Goal: Communication & Community: Answer question/provide support

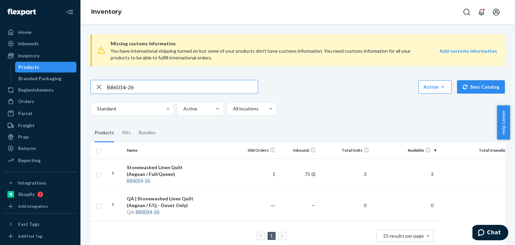
scroll to position [17, 0]
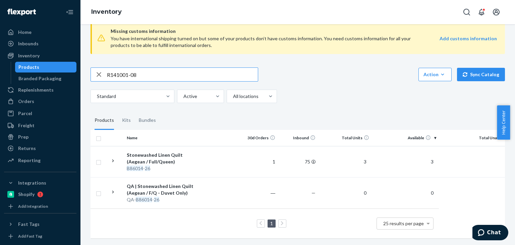
type input "R141001-08"
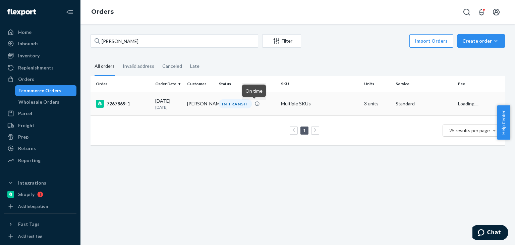
type input "[PERSON_NAME]"
click at [225, 109] on td "IN TRANSIT" at bounding box center [247, 103] width 62 height 23
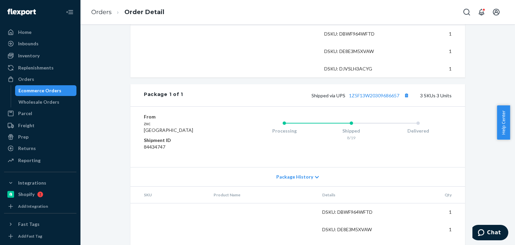
scroll to position [269, 0]
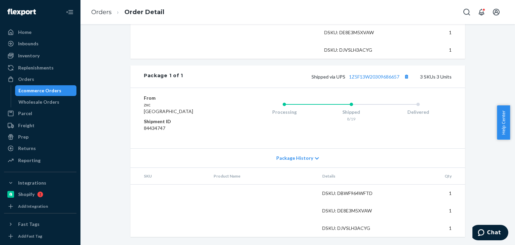
click at [243, 124] on div "Processing Shipped 8/19 Delivered" at bounding box center [338, 118] width 228 height 47
click at [369, 76] on link "1Z5F13W20309686657" at bounding box center [374, 77] width 50 height 6
click at [298, 154] on div "Package History" at bounding box center [297, 157] width 335 height 19
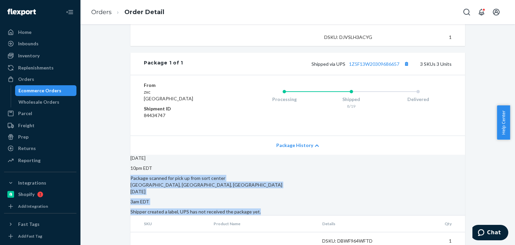
drag, startPoint x: 307, startPoint y: 217, endPoint x: 177, endPoint y: 183, distance: 134.5
click at [177, 183] on section "[DATE] 10pm EDT Package scanned for pick up from sort center [GEOGRAPHIC_DATA],…" at bounding box center [297, 185] width 335 height 60
click at [177, 183] on div "Package scanned for pick up from sort center [GEOGRAPHIC_DATA], [GEOGRAPHIC_DAT…" at bounding box center [297, 181] width 335 height 13
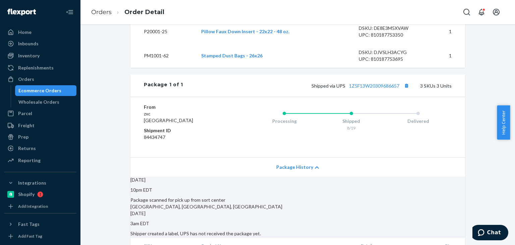
scroll to position [268, 0]
drag, startPoint x: 346, startPoint y: 98, endPoint x: 400, endPoint y: 95, distance: 54.1
click at [400, 90] on div "Shipped via UPS 1Z5F13W20309686657 3 SKUs 3 Units" at bounding box center [317, 85] width 269 height 9
copy link "1Z5F13W20309686657"
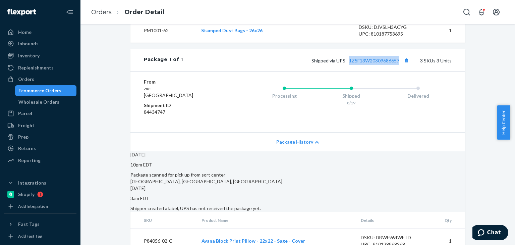
scroll to position [386, 0]
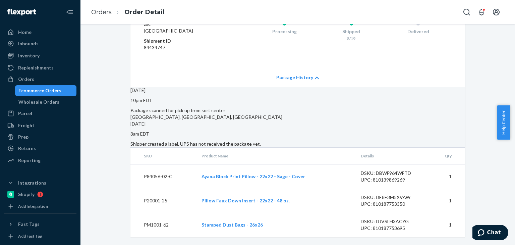
drag, startPoint x: 56, startPoint y: 89, endPoint x: 71, endPoint y: 86, distance: 15.3
click at [56, 89] on div "Ecommerce Orders" at bounding box center [39, 90] width 43 height 7
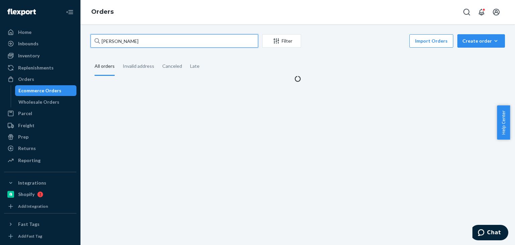
click at [150, 43] on input "Valeria Vannini" at bounding box center [175, 40] width 168 height 13
paste input "[PERSON_NAME]"
type input "[PERSON_NAME]"
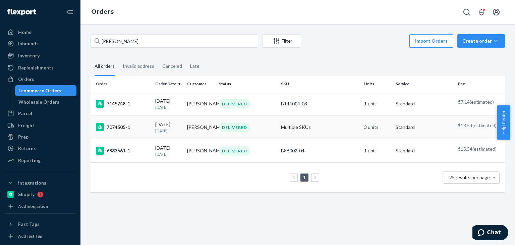
click at [181, 130] on td "07/21/2025 1 month ago" at bounding box center [169, 126] width 32 height 23
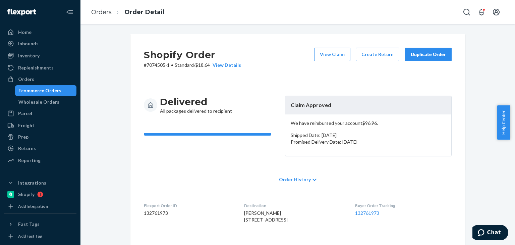
click at [52, 90] on div "Ecommerce Orders" at bounding box center [39, 90] width 43 height 7
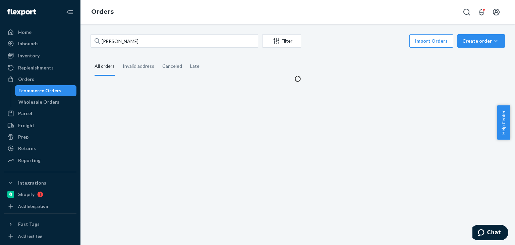
click at [52, 90] on div "Ecommerce Orders" at bounding box center [39, 90] width 43 height 7
click at [142, 39] on input "[PERSON_NAME]" at bounding box center [175, 40] width 168 height 13
paste input "Sourceconsulting Windingbay"
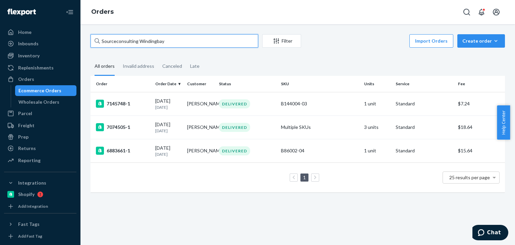
click at [166, 40] on input "Sourceconsulting Windingbay" at bounding box center [175, 40] width 168 height 13
type input "Sourceconsulting Windingbay"
click at [136, 44] on input "Sourceconsulting Windingbay" at bounding box center [175, 40] width 168 height 13
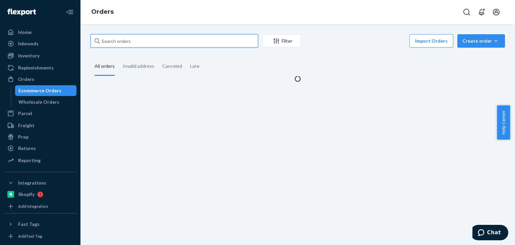
paste input "Sourceconsulting Windingbay"
type input "Sourceconsulting Windingbay"
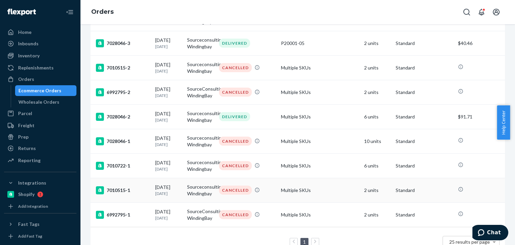
scroll to position [133, 0]
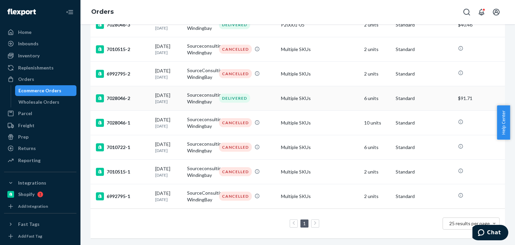
click at [178, 99] on p "[DATE]" at bounding box center [168, 102] width 27 height 6
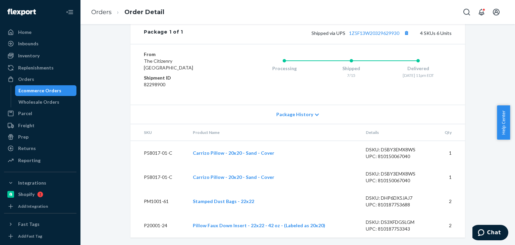
scroll to position [340, 0]
click at [44, 90] on div "Ecommerce Orders" at bounding box center [39, 90] width 43 height 7
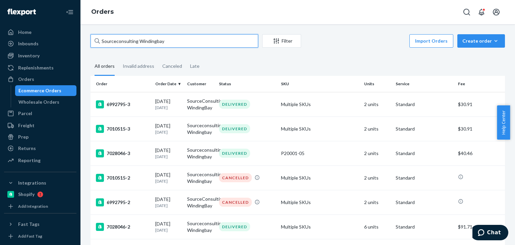
click at [161, 40] on input "Sourceconsulting Windingbay" at bounding box center [175, 40] width 168 height 13
click at [173, 33] on div "Sourceconsulting Windingbay Filter Import Orders Create order Ecommerce order R…" at bounding box center [298, 134] width 435 height 221
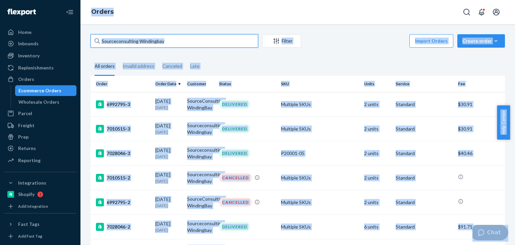
click at [174, 39] on input "Sourceconsulting Windingbay" at bounding box center [175, 40] width 168 height 13
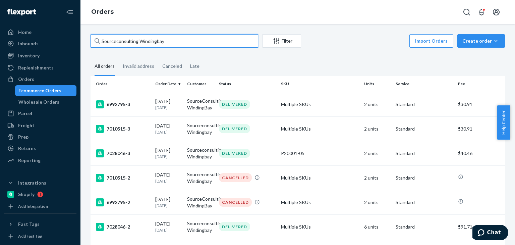
paste input "Yiliyaer Dilinigeer"
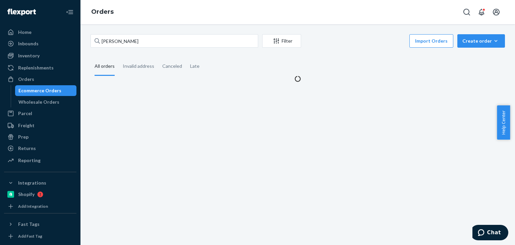
click at [338, 58] on fieldset "All orders Invalid address Canceled Late" at bounding box center [298, 66] width 415 height 18
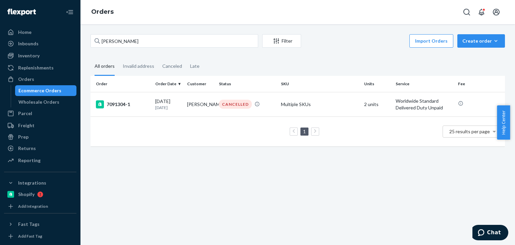
click at [188, 33] on div "Yiliyaer Dilinigeer Filter Import Orders Create order Ecommerce order Removal o…" at bounding box center [298, 134] width 435 height 221
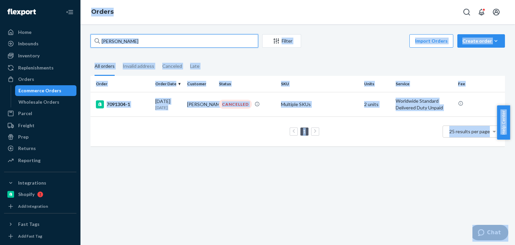
click at [188, 41] on input "Yiliyaer Dilinigeer" at bounding box center [175, 40] width 168 height 13
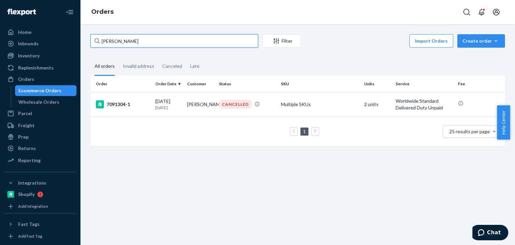
paste input "[PERSON_NAME]"
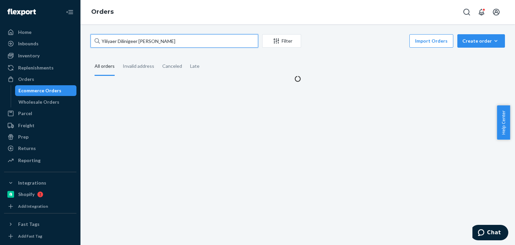
paste input "text"
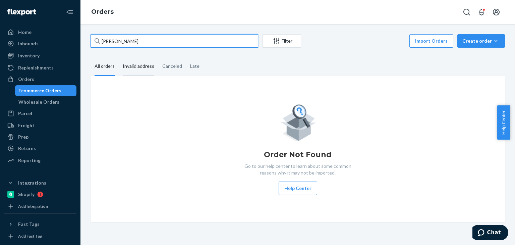
type input "[PERSON_NAME]"
click at [135, 66] on div "Invalid address" at bounding box center [139, 66] width 32 height 18
click at [119, 57] on input "Invalid address" at bounding box center [119, 57] width 0 height 0
click at [105, 68] on div "All orders" at bounding box center [105, 66] width 20 height 18
click at [91, 57] on input "All orders" at bounding box center [91, 57] width 0 height 0
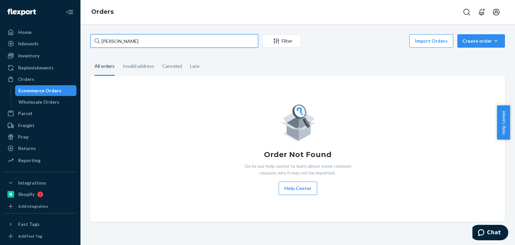
click at [201, 41] on input "[PERSON_NAME]" at bounding box center [175, 40] width 168 height 13
click at [191, 44] on input "[PERSON_NAME]" at bounding box center [175, 40] width 168 height 13
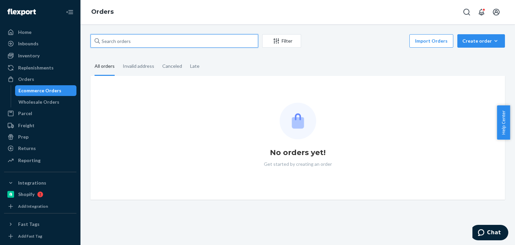
paste input "[PERSON_NAME]"
type input "[PERSON_NAME]"
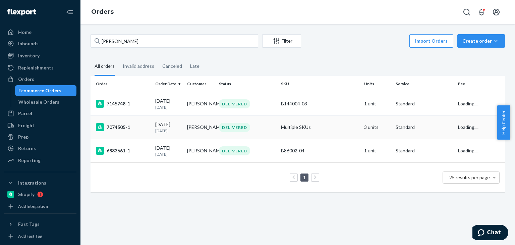
click at [263, 126] on div "DELIVERED" at bounding box center [247, 127] width 59 height 9
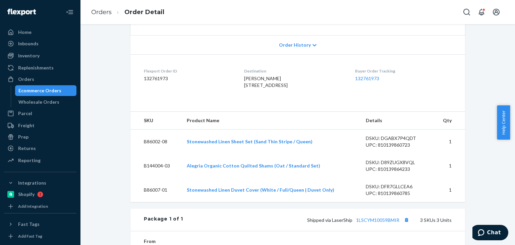
scroll to position [134, 0]
drag, startPoint x: 174, startPoint y: 78, endPoint x: 116, endPoint y: 80, distance: 57.7
click at [116, 80] on div "Shopify Order # 7074505-1 • Standard / $18.64 View Details View Claim Create Re…" at bounding box center [298, 154] width 425 height 509
copy dd "132761973"
click at [491, 231] on span "Chat" at bounding box center [494, 232] width 14 height 6
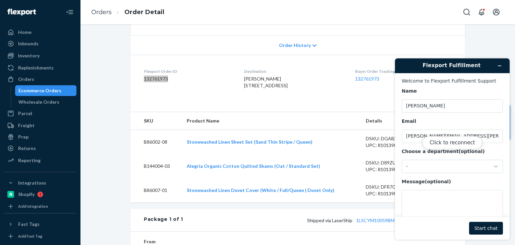
scroll to position [0, 0]
click at [447, 141] on button "Click to reconnect" at bounding box center [452, 142] width 59 height 13
click at [428, 168] on div "Reconnecting..." at bounding box center [452, 155] width 115 height 167
click at [428, 168] on div "-" at bounding box center [448, 166] width 85 height 6
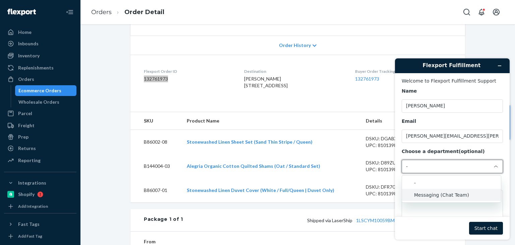
click at [426, 196] on li "Messaging (Chat Team)" at bounding box center [451, 195] width 99 height 12
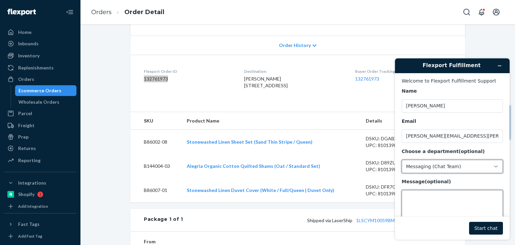
click at [426, 196] on textarea "Message (optional)" at bounding box center [452, 209] width 101 height 38
paste textarea "132761973"
paste textarea "133406471"
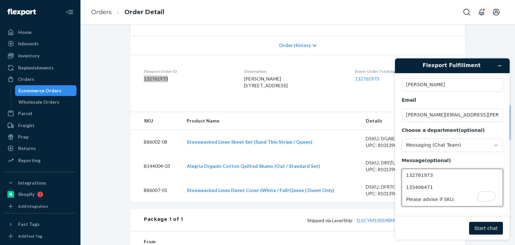
scroll to position [21, 0]
click at [440, 198] on textarea "132761973 133406471 Please advise if SKU:" at bounding box center [452, 188] width 101 height 38
click at [439, 200] on textarea "132761973 133406471 Please advise if SKU:" at bounding box center [452, 188] width 101 height 38
click at [482, 199] on textarea "132761973 133406471 Please advise if the issue with SKU:" at bounding box center [452, 188] width 101 height 38
paste textarea "SKU B144004-03"
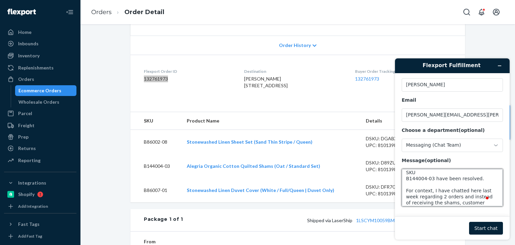
scroll to position [0, 0]
drag, startPoint x: 423, startPoint y: 203, endPoint x: 406, endPoint y: 192, distance: 20.4
click at [406, 192] on textarea "132761973 133406471 Please advise if the issue with SKU: SKU B144004-03 have be…" at bounding box center [452, 188] width 101 height 38
click at [457, 204] on textarea "132761973 133406471 Please advise if the issue with SKU: SKU B144004-03 have be…" at bounding box center [452, 188] width 101 height 38
paste textarea "I have submitted a claim as requested by the FP agent and I already got the res…"
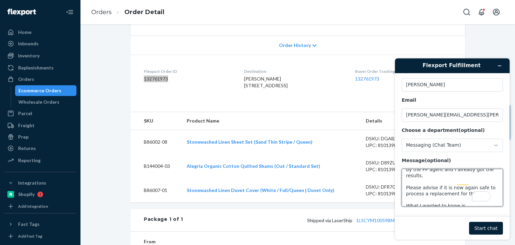
drag, startPoint x: 463, startPoint y: 200, endPoint x: 400, endPoint y: 198, distance: 63.4
click at [400, 198] on main "Welcome to Flexport Fulfillment Support Name Angie Email angela.delosreyes@have…" at bounding box center [454, 144] width 110 height 143
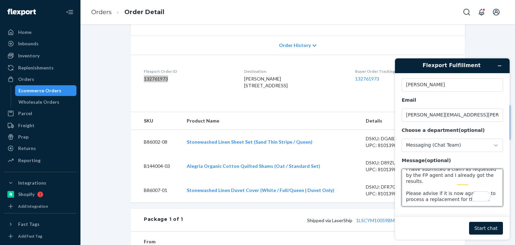
drag, startPoint x: 433, startPoint y: 181, endPoint x: 393, endPoint y: 180, distance: 39.9
click at [393, 180] on div "Flexport Fulfillment Welcome to Flexport Fulfillment Support Name Angie Email a…" at bounding box center [452, 149] width 125 height 192
paste textarea "What I wanted to know is"
type textarea "132761973 133406471 Please advise if the issue with SKU: SKU B144004-03 have be…"
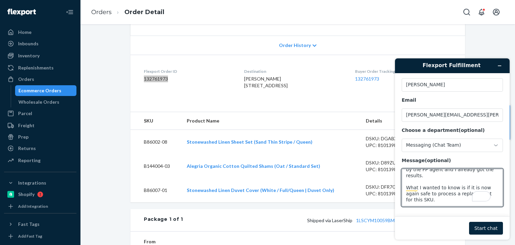
click at [486, 232] on button "Start chat" at bounding box center [486, 228] width 34 height 13
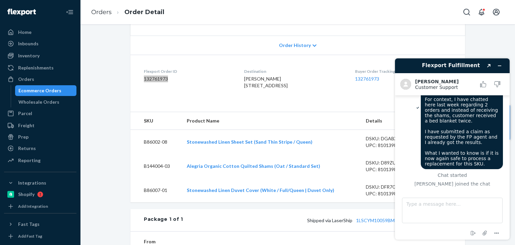
drag, startPoint x: 457, startPoint y: 144, endPoint x: 476, endPoint y: 163, distance: 26.6
click at [476, 163] on div "132761973 133406471 Please advise if the issue with SKU: SKU B144004-03 have be…" at bounding box center [462, 107] width 82 height 123
drag, startPoint x: 479, startPoint y: 155, endPoint x: 421, endPoint y: 145, distance: 58.6
click at [421, 145] on div "132761973 133406471 Please advise if the issue with SKU: SKU B144004-03 have be…" at bounding box center [462, 107] width 82 height 123
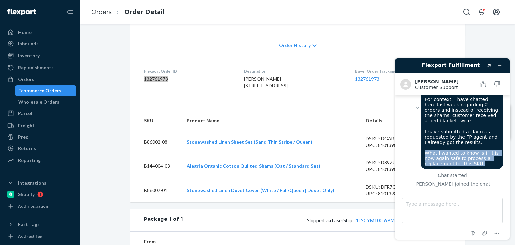
click at [421, 144] on div "132761973 133406471 Please advise if the issue with SKU: SKU B144004-03 have be…" at bounding box center [462, 107] width 82 height 123
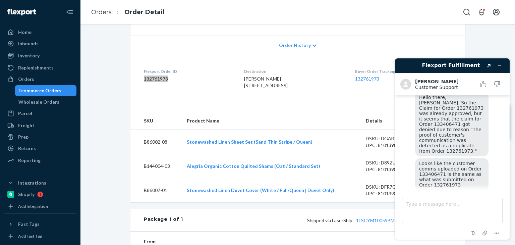
scroll to position [184, 0]
drag, startPoint x: 447, startPoint y: 155, endPoint x: 468, endPoint y: 172, distance: 27.1
click at [468, 172] on span "Looks like the customer comms uploaded on Order 133406471 is the same as what w…" at bounding box center [451, 174] width 64 height 27
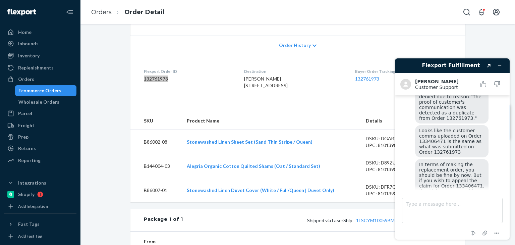
scroll to position [218, 0]
click at [461, 201] on textarea "Type a message here..." at bounding box center [452, 210] width 101 height 25
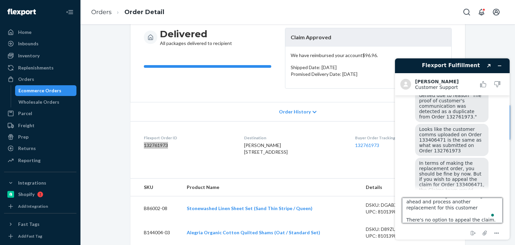
scroll to position [15, 0]
type textarea "Thanks for letting me know. I'll go ahead and process another replacement for t…"
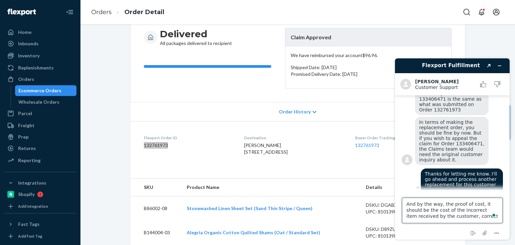
type textarea "And by the way, the proof of cost, it should be the cost of the incorrect item …"
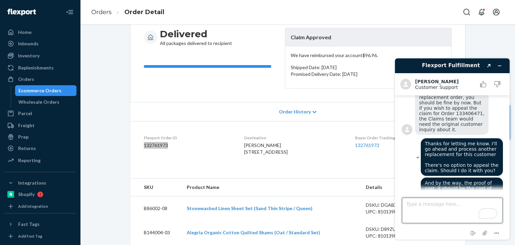
scroll to position [356, 0]
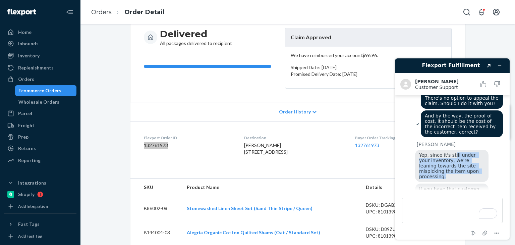
drag, startPoint x: 451, startPoint y: 135, endPoint x: 473, endPoint y: 153, distance: 28.1
click at [473, 153] on div "Yep, since it's still under your inventory, we're leaning towards the site misp…" at bounding box center [451, 166] width 73 height 32
drag, startPoint x: 473, startPoint y: 152, endPoint x: 419, endPoint y: 139, distance: 55.1
click at [419, 150] on div "Yep, since it's still under your inventory, we're leaning towards the site misp…" at bounding box center [451, 166] width 73 height 32
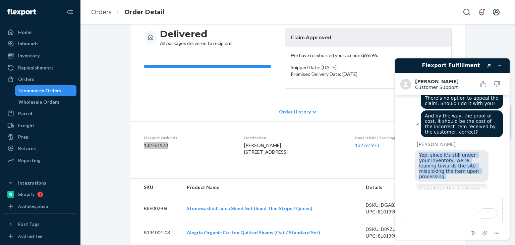
click at [419, 152] on span "Yep, since it's still under your inventory, we're leaning towards the site misp…" at bounding box center [449, 165] width 61 height 27
drag, startPoint x: 471, startPoint y: 154, endPoint x: 417, endPoint y: 134, distance: 57.5
click at [417, 150] on div "Yep, since it's still under your inventory, we're leaning towards the site misp…" at bounding box center [451, 166] width 73 height 32
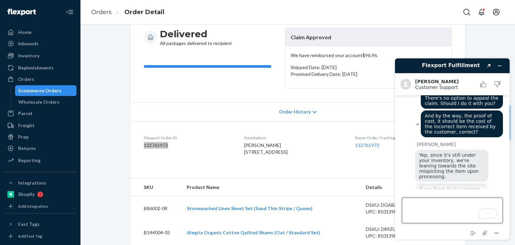
click at [438, 209] on textarea "Type a message here..." at bounding box center [452, 210] width 101 height 25
drag, startPoint x: 417, startPoint y: 165, endPoint x: 476, endPoint y: 183, distance: 62.4
click at [476, 183] on div "If you have that customer communication, you can send that here in chat and I'l…" at bounding box center [451, 199] width 73 height 32
click at [442, 212] on textarea "Type a message here..." at bounding box center [452, 210] width 101 height 25
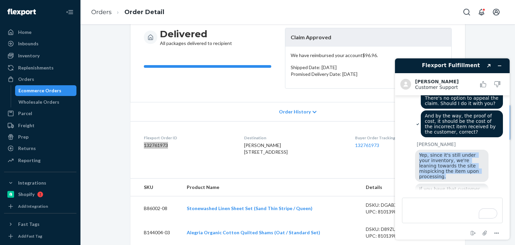
drag, startPoint x: 419, startPoint y: 130, endPoint x: 478, endPoint y: 153, distance: 63.4
click at [478, 153] on div "Alvin E. Yep, since it's still under your inventory, we're leaning towards the …" at bounding box center [452, 180] width 101 height 76
click at [478, 153] on div "Yep, since it's still under your inventory, we're leaning towards the site misp…" at bounding box center [451, 166] width 73 height 32
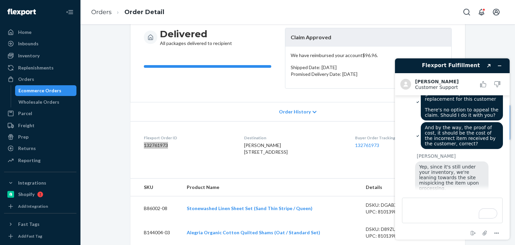
scroll to position [356, 0]
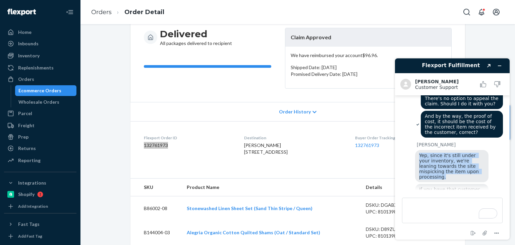
drag, startPoint x: 474, startPoint y: 154, endPoint x: 420, endPoint y: 135, distance: 57.5
click at [420, 150] on div "Yep, since it's still under your inventory, we're leaning towards the site misp…" at bounding box center [451, 166] width 73 height 32
click at [420, 153] on span "Yep, since it's still under your inventory, we're leaning towards the site misp…" at bounding box center [449, 166] width 61 height 27
drag, startPoint x: 419, startPoint y: 136, endPoint x: 469, endPoint y: 154, distance: 53.2
click at [469, 154] on div "Yep, since it's still under your inventory, we're leaning towards the site misp…" at bounding box center [451, 166] width 73 height 32
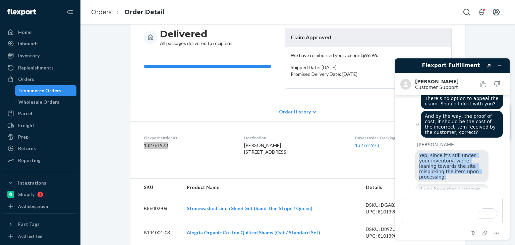
click at [469, 154] on div "Yep, since it's still under your inventory, we're leaning towards the site misp…" at bounding box center [451, 166] width 73 height 32
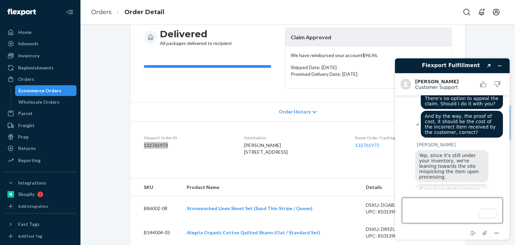
click at [456, 204] on textarea "Type a message here..." at bounding box center [452, 210] width 101 height 25
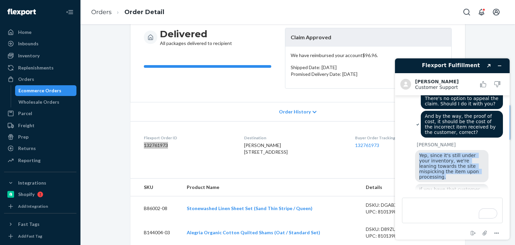
drag, startPoint x: 472, startPoint y: 153, endPoint x: 418, endPoint y: 138, distance: 56.1
click at [418, 150] on div "Yep, since it's still under your inventory, we're leaning towards the site misp…" at bounding box center [451, 166] width 73 height 32
drag, startPoint x: 418, startPoint y: 135, endPoint x: 474, endPoint y: 154, distance: 58.8
click at [474, 154] on div "Yep, since it's still under your inventory, we're leaning towards the site misp…" at bounding box center [451, 166] width 73 height 32
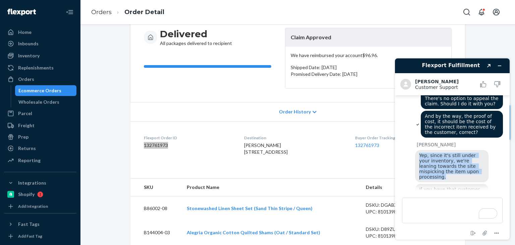
click at [474, 154] on div "Yep, since it's still under your inventory, we're leaning towards the site misp…" at bounding box center [451, 166] width 73 height 32
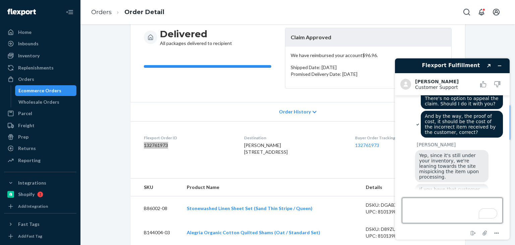
click at [446, 205] on textarea "Type a message here..." at bounding box center [452, 210] width 101 height 25
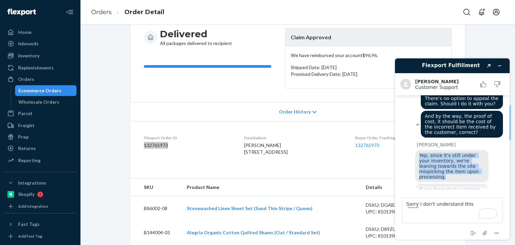
drag, startPoint x: 470, startPoint y: 154, endPoint x: 415, endPoint y: 136, distance: 57.5
click at [415, 150] on div "Yep, since it's still under your inventory, we're leaning towards the site misp…" at bounding box center [451, 166] width 73 height 32
copy span "Yep, since it's still under your inventory, we're leaning towards the site misp…"
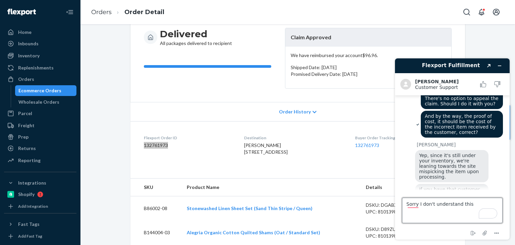
click at [471, 204] on textarea "Sorry I don't understand this" at bounding box center [452, 210] width 101 height 25
paste textarea "Yep, since it's still under your inventory, we're leaning towards the site misp…"
type textarea "Sorry I don't understand this 'Yep, since it's still under your inventory, we'r…"
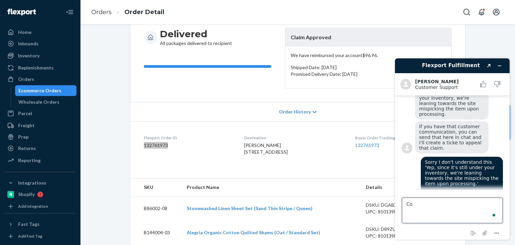
type textarea "C"
type textarea "I was actually informed by our internal team that I should direct this issue to…"
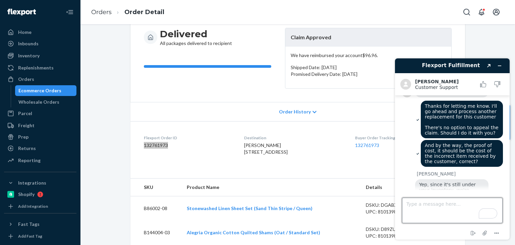
scroll to position [326, 0]
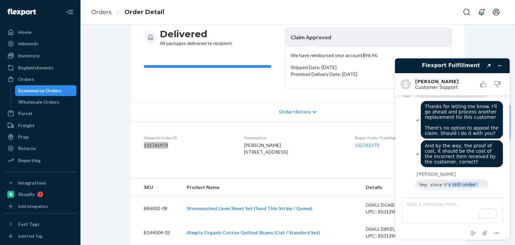
drag, startPoint x: 445, startPoint y: 163, endPoint x: 458, endPoint y: 178, distance: 19.8
click at [458, 182] on span "Yep, since it's still under your inventory, we're leaning towards the site misp…" at bounding box center [449, 195] width 61 height 27
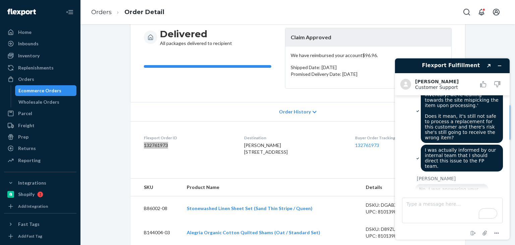
scroll to position [500, 0]
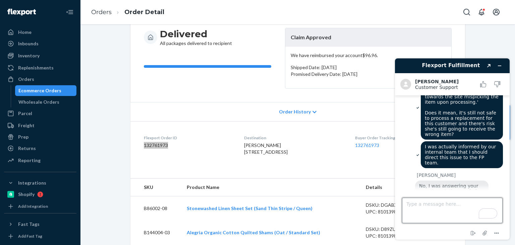
click at [446, 210] on textarea "Type a message here..." at bounding box center [452, 210] width 101 height 25
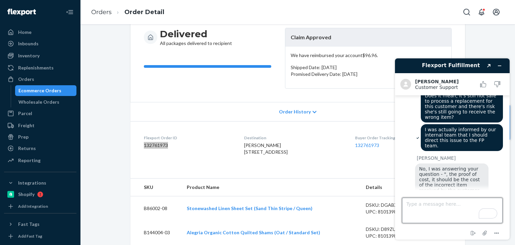
scroll to position [516, 0]
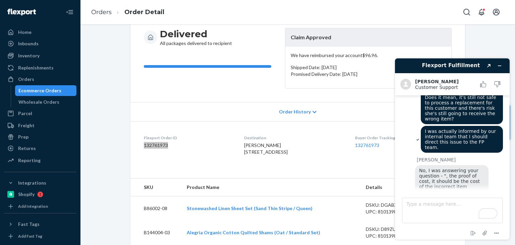
drag, startPoint x: 451, startPoint y: 167, endPoint x: 458, endPoint y: 185, distance: 18.9
click at [458, 204] on div "You should provide the cost for the item the customer received, and not the one…" at bounding box center [451, 217] width 73 height 27
drag, startPoint x: 458, startPoint y: 182, endPoint x: 451, endPoint y: 167, distance: 16.5
click at [451, 204] on div "You should provide the cost for the item the customer received, and not the one…" at bounding box center [451, 217] width 73 height 27
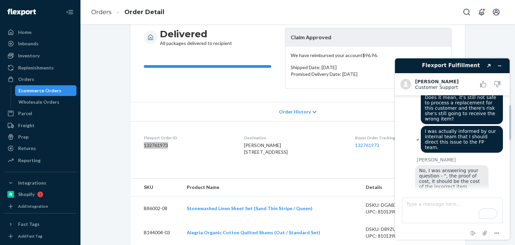
click at [451, 207] on span "You should provide the cost for the item the customer received, and not the one…" at bounding box center [452, 217] width 66 height 21
click at [449, 203] on textarea "Type a message here..." at bounding box center [452, 210] width 101 height 25
type textarea "T"
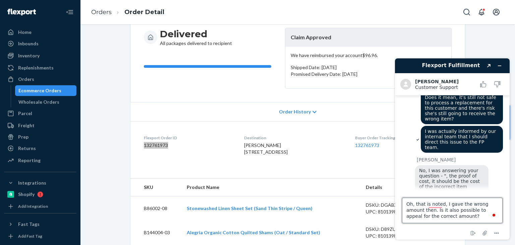
type textarea "Oh, that is noted, I gave the wrong amount then. Is it also possible to appeal …"
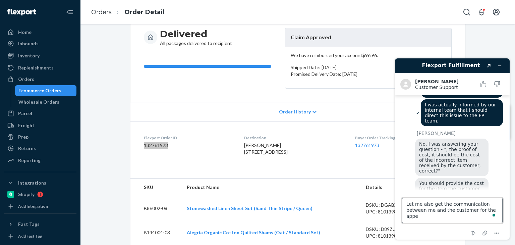
scroll to position [540, 0]
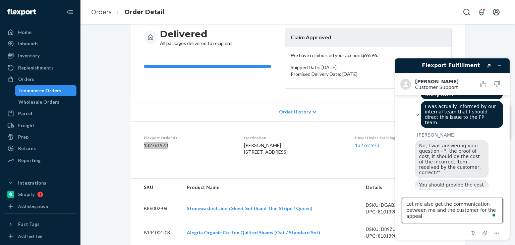
type textarea "Let me also get the communication between me and the customer for the appeal."
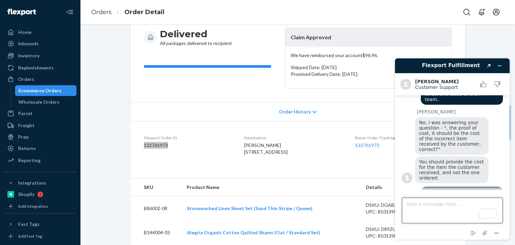
scroll to position [615, 0]
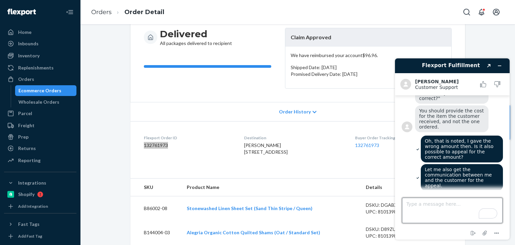
paste textarea "446985"
type textarea "446985"
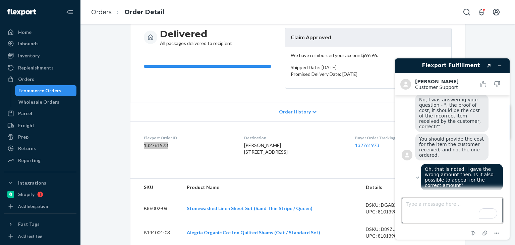
scroll to position [614, 0]
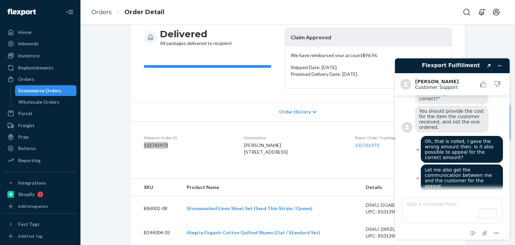
drag, startPoint x: 442, startPoint y: 154, endPoint x: 458, endPoint y: 181, distance: 31.0
click at [458, 204] on div "I mean, we're creating a ticket to manually appeal the claim since there's no o…" at bounding box center [451, 225] width 73 height 43
drag, startPoint x: 458, startPoint y: 183, endPoint x: 427, endPoint y: 153, distance: 42.9
click at [427, 204] on div "I mean, we're creating a ticket to manually appeal the claim since there's no o…" at bounding box center [451, 225] width 73 height 43
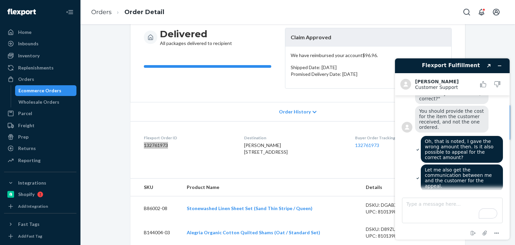
click at [427, 206] on span "I mean, we're creating a ticket to manually appeal the claim since there's no o…" at bounding box center [450, 225] width 62 height 38
drag, startPoint x: 434, startPoint y: 183, endPoint x: 415, endPoint y: 153, distance: 35.7
click at [415, 196] on div "Alvin E. I mean, we're creating a ticket to manually appeal the claim since the…" at bounding box center [452, 222] width 101 height 53
click at [473, 234] on icon "End chat" at bounding box center [473, 233] width 8 height 8
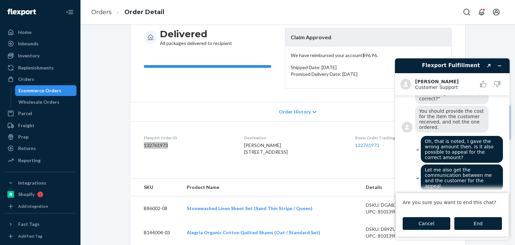
click at [433, 223] on button "Cancel" at bounding box center [427, 223] width 48 height 13
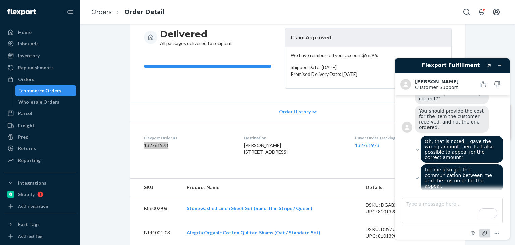
click at [482, 232] on icon "Attach file" at bounding box center [485, 233] width 12 height 12
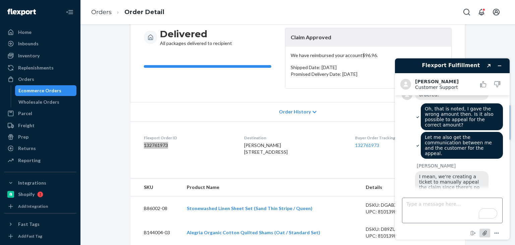
scroll to position [643, 0]
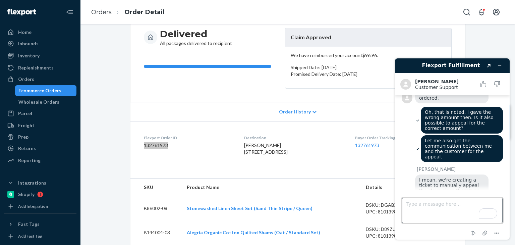
click at [458, 203] on textarea "Type a message here..." at bounding box center [452, 210] width 101 height 25
type textarea "That's everything for the proof of communication"
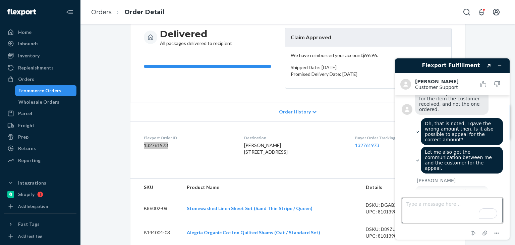
scroll to position [661, 0]
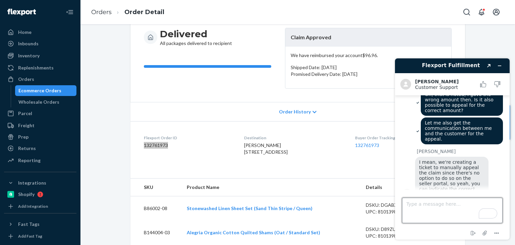
click at [454, 209] on textarea "Type a message here..." at bounding box center [452, 210] width 101 height 25
type textarea "S"
type textarea "So customer should no longer receive the incorrect item once I processed the re…"
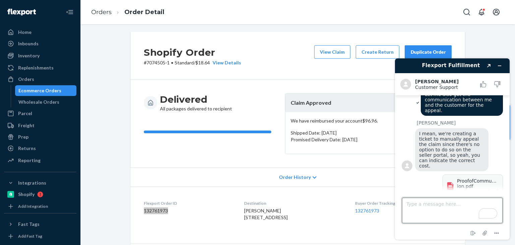
scroll to position [776, 0]
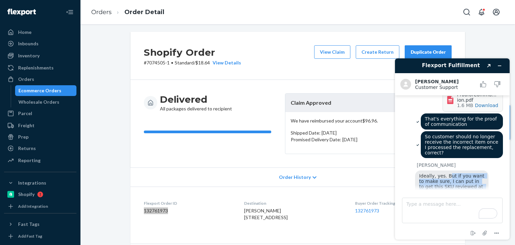
drag, startPoint x: 447, startPoint y: 120, endPoint x: 457, endPoint y: 139, distance: 21.0
click at [457, 170] on div "Ideally, yes. But if you want to make sure, I can put in to get this SKU review…" at bounding box center [451, 186] width 73 height 32
drag, startPoint x: 454, startPoint y: 138, endPoint x: 415, endPoint y: 116, distance: 44.9
click at [415, 170] on div "Ideally, yes. But if you want to make sure, I can put in to get this SKU review…" at bounding box center [451, 186] width 73 height 32
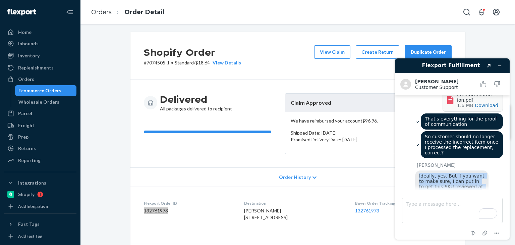
click at [415, 170] on div "Ideally, yes. But if you want to make sure, I can put in to get this SKU review…" at bounding box center [451, 186] width 73 height 32
drag, startPoint x: 415, startPoint y: 116, endPoint x: 443, endPoint y: 146, distance: 41.3
click at [443, 170] on div "Ideally, yes. But if you want to make sure, I can put in to get this SKU review…" at bounding box center [451, 186] width 73 height 32
drag, startPoint x: 443, startPoint y: 142, endPoint x: 412, endPoint y: 115, distance: 40.9
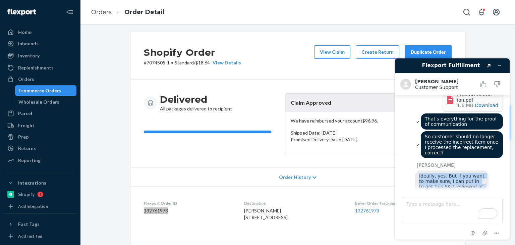
click at [412, 162] on div "Alvin E. Ideally, yes. But if you want to make sure, I can put in to get this S…" at bounding box center [452, 211] width 101 height 99
click at [416, 170] on div "Ideally, yes. But if you want to make sure, I can put in to get this SKU review…" at bounding box center [451, 186] width 73 height 32
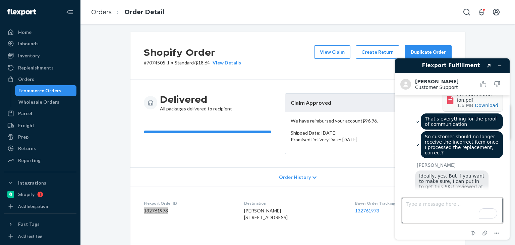
click at [436, 201] on textarea "Type a message here..." at bounding box center [452, 210] width 101 height 25
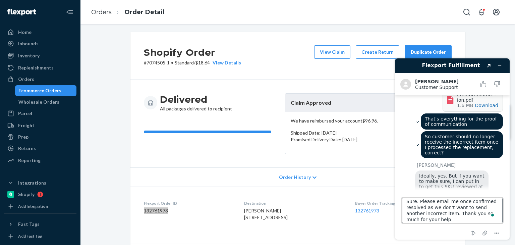
type textarea "Sure. Please email me once confirmed resolved as we don't want to send another …"
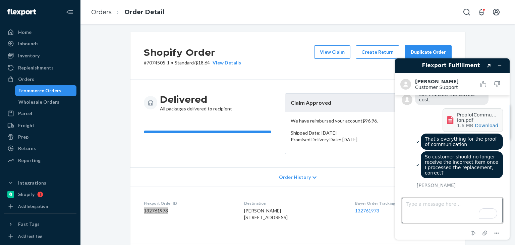
scroll to position [811, 0]
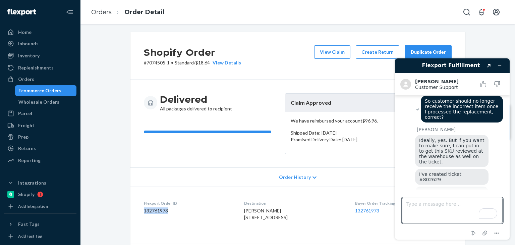
click at [50, 91] on div "Ecommerce Orders" at bounding box center [39, 90] width 43 height 7
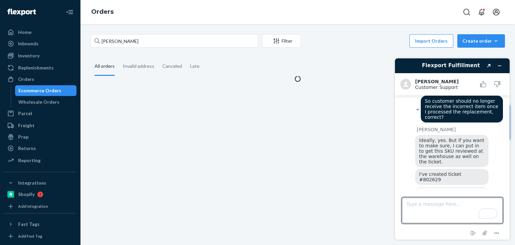
click at [50, 91] on div "Ecommerce Orders" at bounding box center [39, 90] width 43 height 7
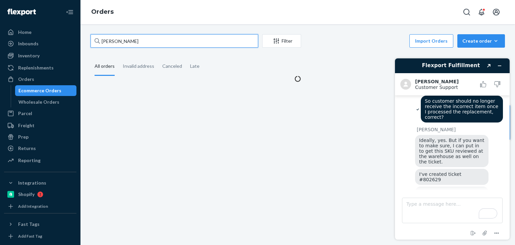
click at [138, 45] on input "[PERSON_NAME]" at bounding box center [175, 40] width 168 height 13
paste input "Oliver Isenrich"
type input "Oliver Isenrich"
click at [202, 60] on fieldset "All orders Invalid address Canceled Late" at bounding box center [298, 66] width 415 height 18
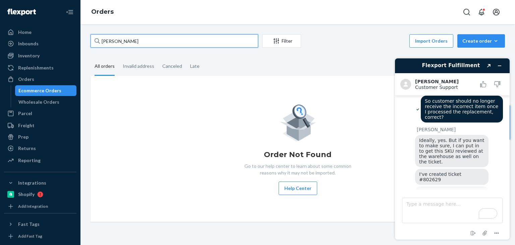
click at [143, 42] on input "Oliver Isenrich" at bounding box center [175, 40] width 168 height 13
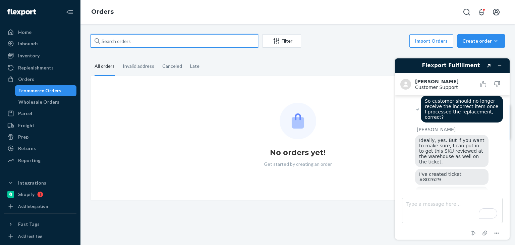
paste input "Oliver Isenrich"
type input "Oliver Isenrich"
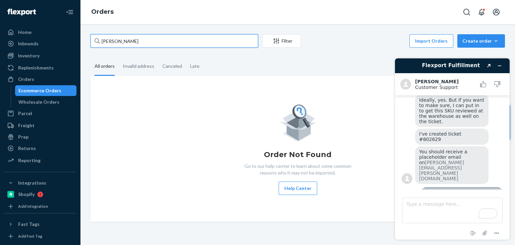
scroll to position [869, 0]
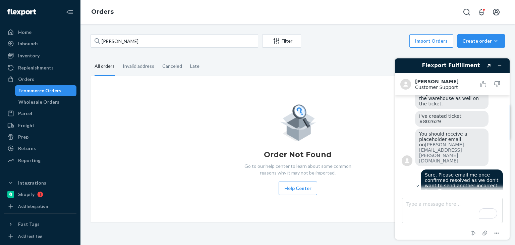
drag, startPoint x: 458, startPoint y: 147, endPoint x: 463, endPoint y: 165, distance: 18.2
click at [463, 214] on div "Yup. That's done. If you have any follow up questions, don't hesitate to respon…" at bounding box center [451, 227] width 73 height 27
drag, startPoint x: 463, startPoint y: 165, endPoint x: 415, endPoint y: 149, distance: 50.6
click at [415, 214] on div "Yup. That's done. If you have any follow up questions, don't hesitate to respon…" at bounding box center [451, 227] width 73 height 27
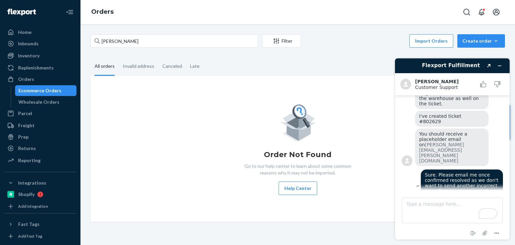
click at [430, 217] on span "Yup. That's done. If you have any follow up questions, don't hesitate to respon…" at bounding box center [452, 227] width 66 height 21
click at [440, 217] on span "Yup. That's done. If you have any follow up questions, don't hesitate to respon…" at bounding box center [452, 227] width 66 height 21
click at [440, 202] on textarea "Type a message here..." at bounding box center [452, 210] width 101 height 25
type textarea "O"
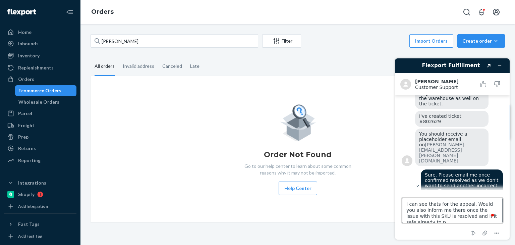
scroll to position [3, 0]
type textarea "I can see thats for the appeal. Would you also inform me there once the issue w…"
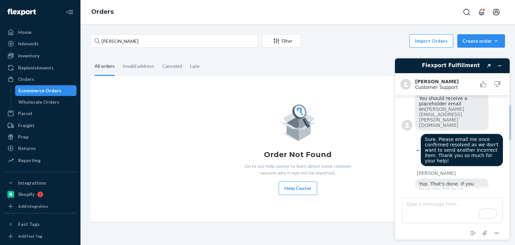
drag, startPoint x: 434, startPoint y: 168, endPoint x: 474, endPoint y: 180, distance: 42.0
click at [474, 226] on div "I can see thats for the appeal. Would you also inform me there once the issue w…" at bounding box center [462, 245] width 82 height 38
drag, startPoint x: 474, startPoint y: 180, endPoint x: 432, endPoint y: 162, distance: 45.9
click at [432, 226] on div "I can see thats for the appeal. Would you also inform me there once the issue w…" at bounding box center [462, 245] width 82 height 38
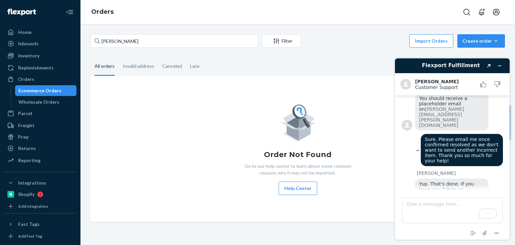
click at [432, 229] on span "I can see thats for the appeal. Would you also inform me there once the issue w…" at bounding box center [461, 245] width 72 height 32
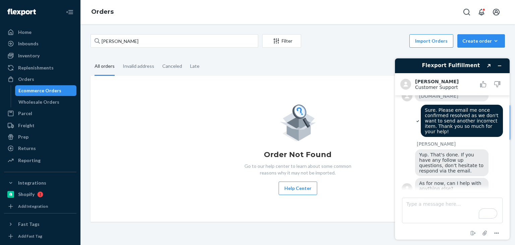
scroll to position [934, 0]
click at [445, 203] on textarea "Type a message here..." at bounding box center [452, 210] width 101 height 25
type textarea "Okay. Got it. Thanks for your help!"
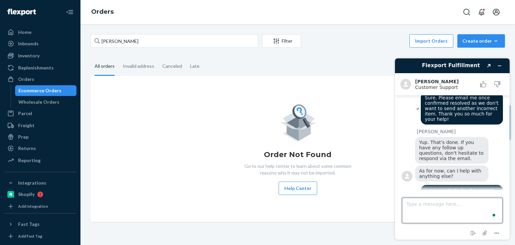
scroll to position [961, 0]
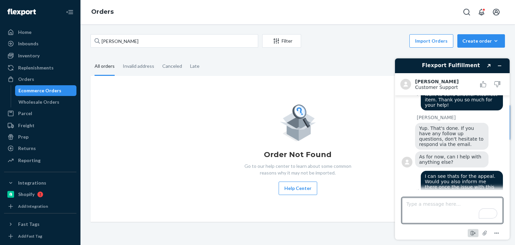
click at [470, 232] on icon "End chat" at bounding box center [473, 233] width 8 height 8
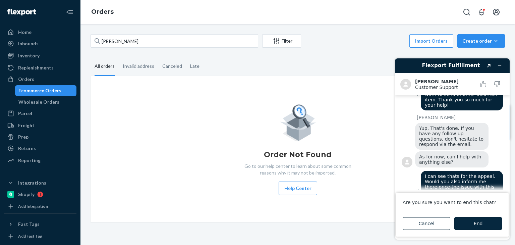
click at [464, 222] on button "End" at bounding box center [479, 223] width 48 height 13
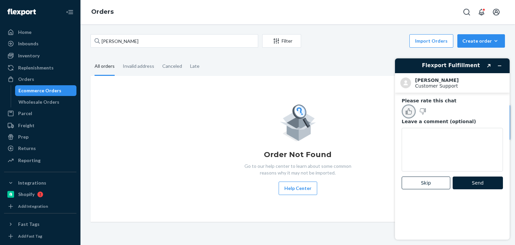
click at [407, 112] on rect "Rate this chat as good" at bounding box center [406, 112] width 1 height 3
click at [416, 134] on textarea "Leave a comment (optional)" at bounding box center [452, 150] width 101 height 44
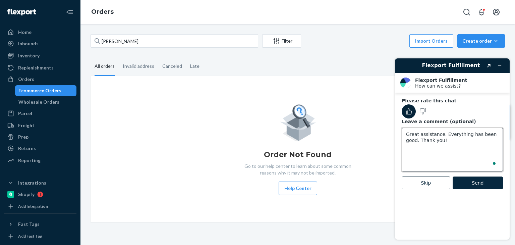
type textarea "Great assistance. Everything has been good. Thank you!"
click at [472, 186] on button "Send" at bounding box center [478, 182] width 50 height 13
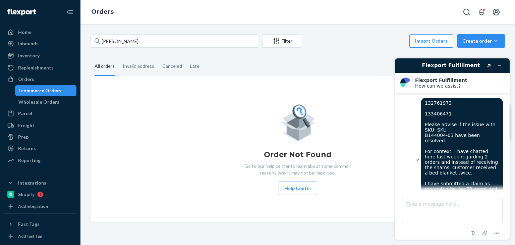
scroll to position [1022, 0]
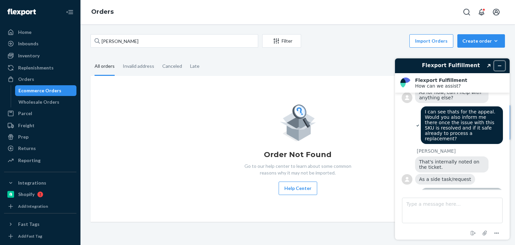
click at [501, 61] on button "Minimize widget" at bounding box center [499, 65] width 11 height 9
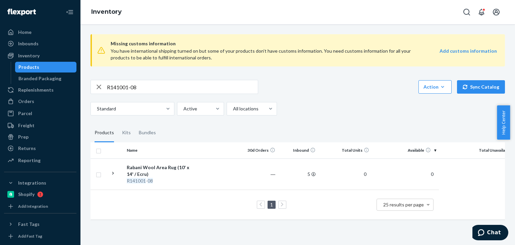
click at [136, 89] on input "R141001-08" at bounding box center [182, 86] width 151 height 13
paste input "P84046-02"
type input "P84046-02"
click at [139, 133] on div "Bundles" at bounding box center [147, 132] width 17 height 19
click at [135, 123] on input "Bundles" at bounding box center [135, 123] width 0 height 0
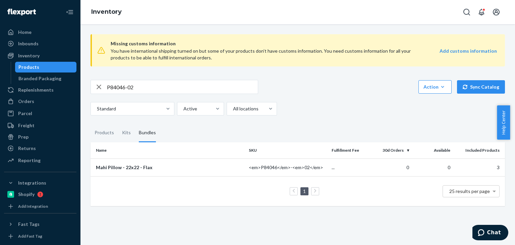
click at [324, 112] on div "Standard Active All locations" at bounding box center [296, 108] width 410 height 13
click at [131, 168] on div "Mahi Pillow - 22x22 - Flax" at bounding box center [170, 167] width 148 height 7
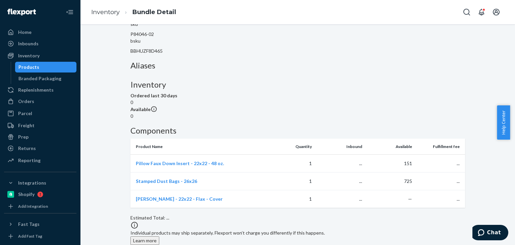
scroll to position [120, 0]
click at [191, 196] on span "[PERSON_NAME] - 22x22 - Flax - Cover" at bounding box center [179, 199] width 87 height 6
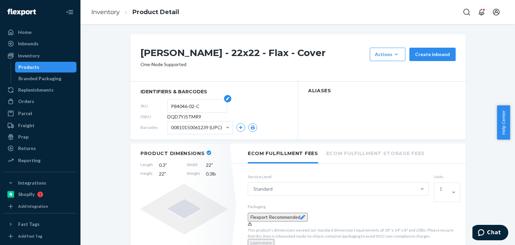
click at [204, 106] on input "P84046-02-C" at bounding box center [197, 106] width 52 height 13
drag, startPoint x: 205, startPoint y: 107, endPoint x: 162, endPoint y: 109, distance: 42.3
click at [162, 109] on div "SKU P84046-02-C" at bounding box center [214, 106] width 147 height 11
click at [31, 67] on div "Products" at bounding box center [28, 67] width 21 height 7
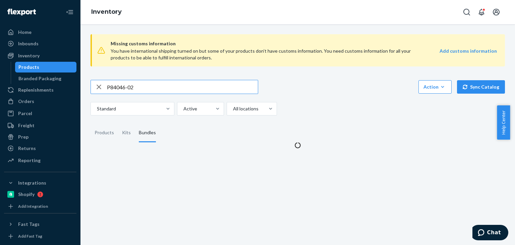
click at [31, 67] on div "Products" at bounding box center [28, 67] width 21 height 7
click at [150, 83] on input "P84046-02" at bounding box center [182, 86] width 151 height 13
paste input "R93019-03"
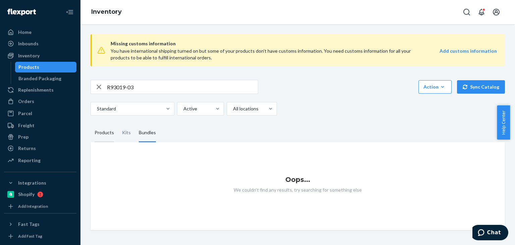
click at [109, 133] on div "Products" at bounding box center [104, 132] width 19 height 19
click at [91, 123] on input "Products" at bounding box center [91, 123] width 0 height 0
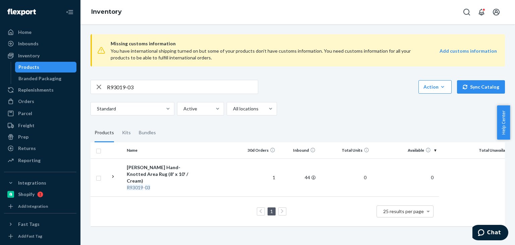
click at [132, 89] on input "R93019-03" at bounding box center [182, 86] width 151 height 13
paste input "133001"
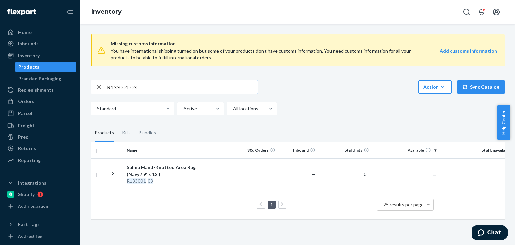
click at [145, 88] on input "R133001-03" at bounding box center [182, 86] width 151 height 13
paste input "88011-01"
type input "R88011-01"
click at [308, 120] on div "Missing customs information You have international shipping turned on but some …" at bounding box center [298, 127] width 425 height 197
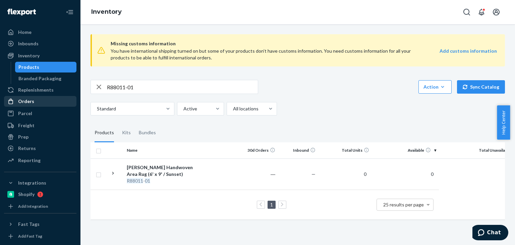
click at [29, 105] on div "Orders" at bounding box center [40, 101] width 71 height 9
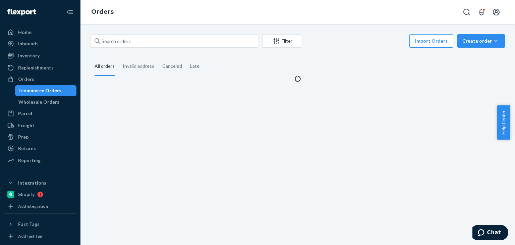
click at [42, 90] on div "Ecommerce Orders" at bounding box center [39, 90] width 43 height 7
click at [111, 42] on input "text" at bounding box center [175, 40] width 168 height 13
paste input "[PERSON_NAME]"
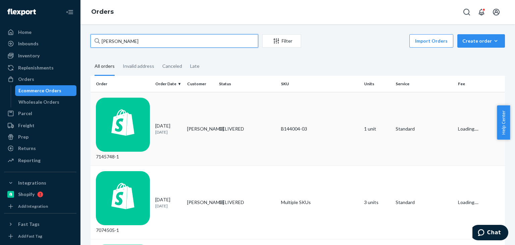
type input "[PERSON_NAME]"
click at [180, 129] on p "[DATE]" at bounding box center [168, 132] width 27 height 6
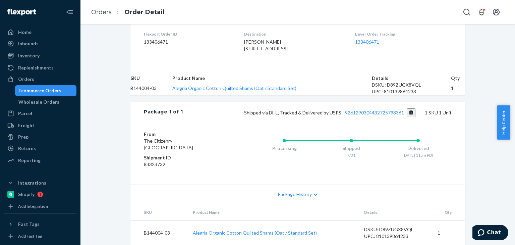
scroll to position [167, 0]
drag, startPoint x: 174, startPoint y: 70, endPoint x: 135, endPoint y: 70, distance: 38.6
click at [135, 68] on dl "Flexport Order ID 133406471 Destination [PERSON_NAME] [STREET_ADDRESS] Buyer Or…" at bounding box center [297, 42] width 335 height 50
copy dd "133406471"
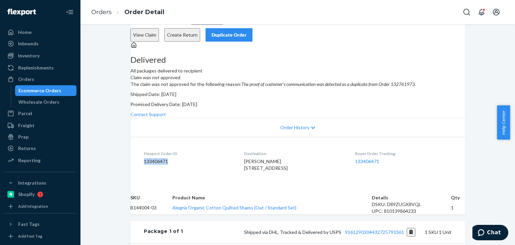
scroll to position [0, 0]
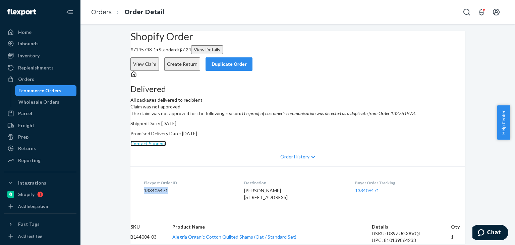
click at [166, 146] on link "Contact Support" at bounding box center [148, 144] width 36 height 6
